Goal: Find specific page/section: Find specific page/section

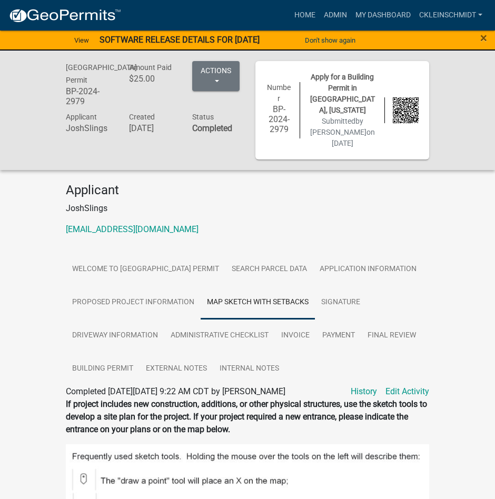
scroll to position [753, 0]
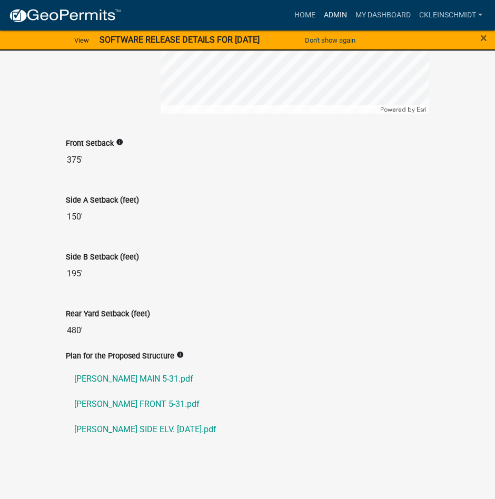
click at [333, 12] on link "Admin" at bounding box center [336, 15] width 32 height 20
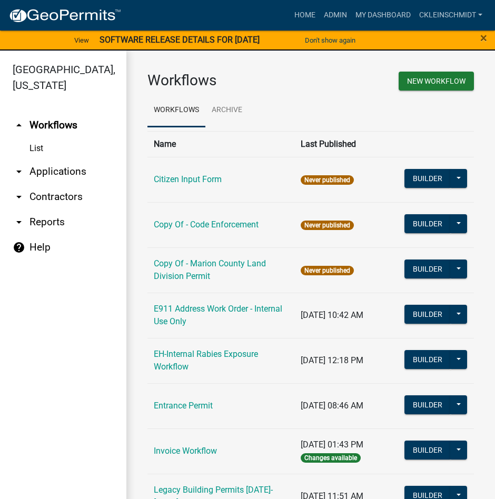
drag, startPoint x: 85, startPoint y: 158, endPoint x: 155, endPoint y: 174, distance: 72.3
click at [85, 159] on link "arrow_drop_down Applications" at bounding box center [63, 171] width 126 height 25
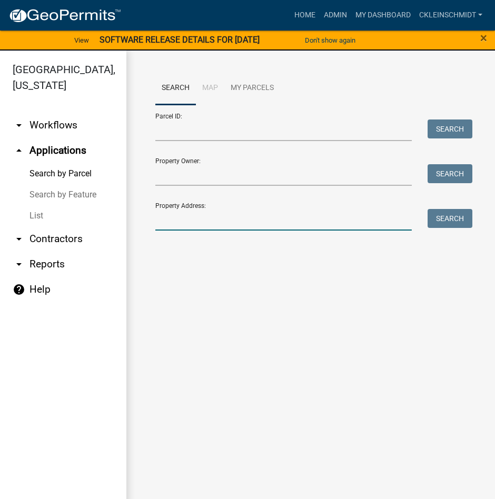
click at [189, 222] on input "Property Address:" at bounding box center [283, 220] width 256 height 22
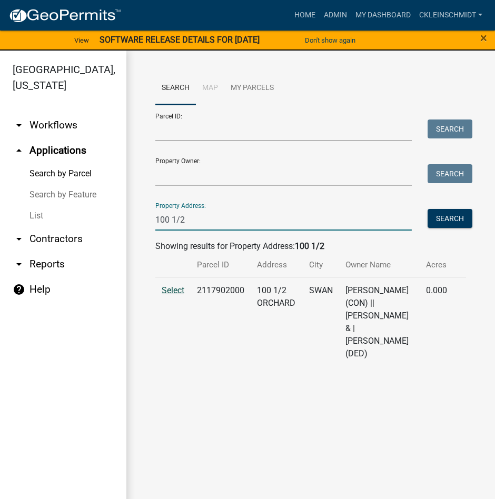
type input "100 1/2"
click at [176, 290] on span "Select" at bounding box center [173, 290] width 23 height 10
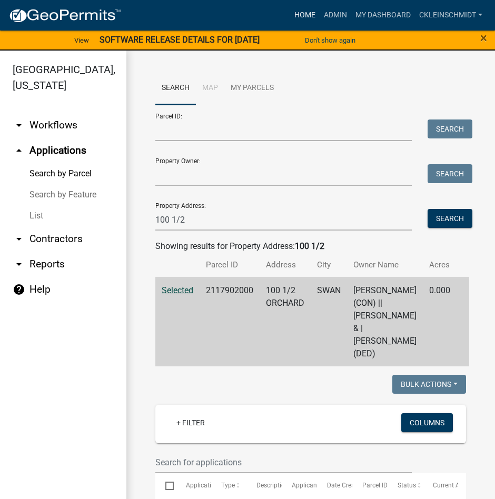
click at [297, 7] on link "Home" at bounding box center [304, 15] width 29 height 20
